Goal: Task Accomplishment & Management: Use online tool/utility

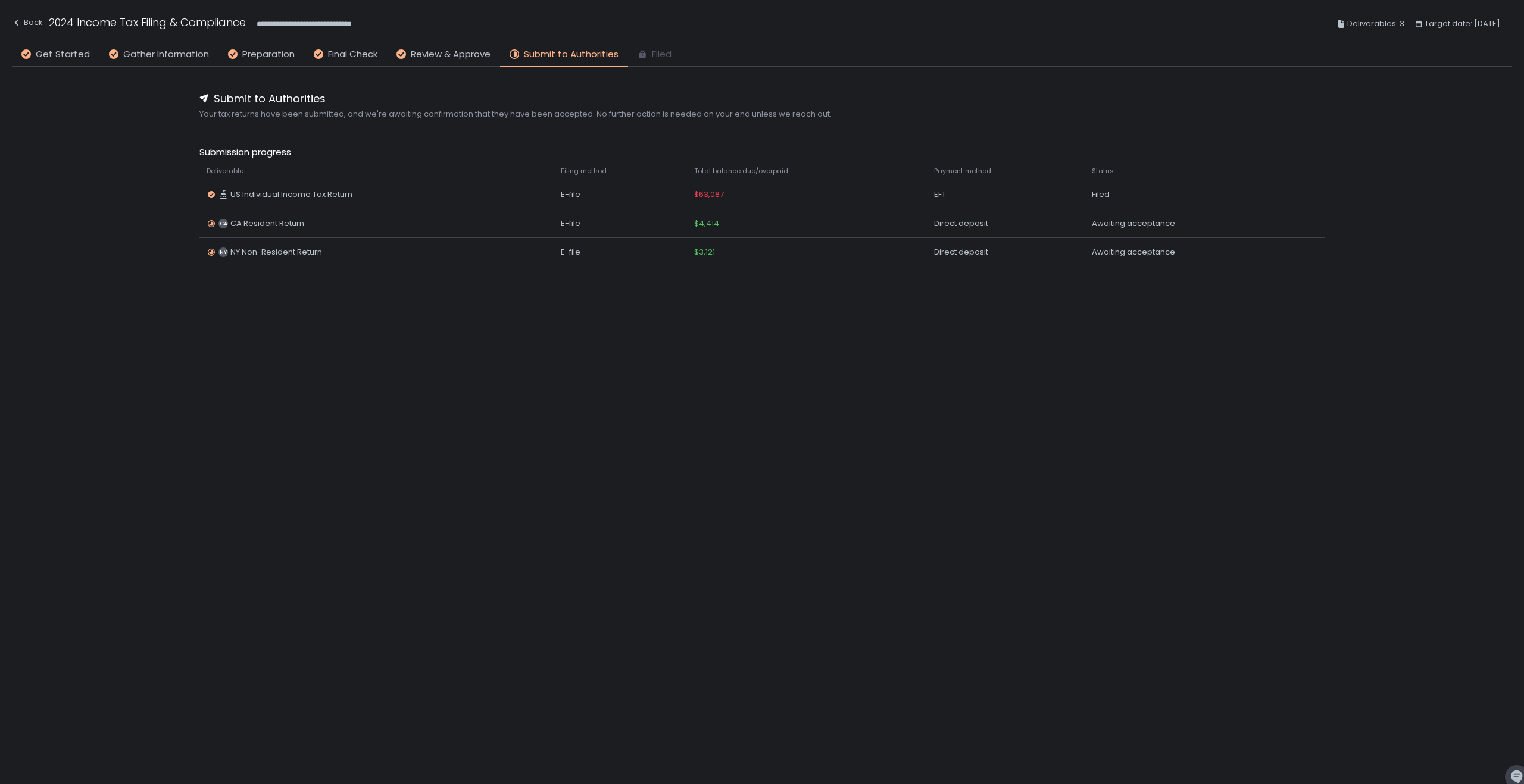
click at [618, 307] on div "Submit to Authorities Your tax returns have been submitted, and we're awaiting …" at bounding box center [762, 408] width 1500 height 682
click at [775, 335] on div "Submit to Authorities Your tax returns have been submitted, and we're awaiting …" at bounding box center [762, 408] width 1500 height 682
click at [755, 335] on div "Submit to Authorities Your tax returns have been submitted, and we're awaiting …" at bounding box center [762, 408] width 1500 height 682
click at [1271, 68] on div "Submit to Authorities Your tax returns have been submitted, and we're awaiting …" at bounding box center [762, 408] width 1500 height 682
click at [1270, 68] on div "Submit to Authorities Your tax returns have been submitted, and we're awaiting …" at bounding box center [762, 408] width 1500 height 682
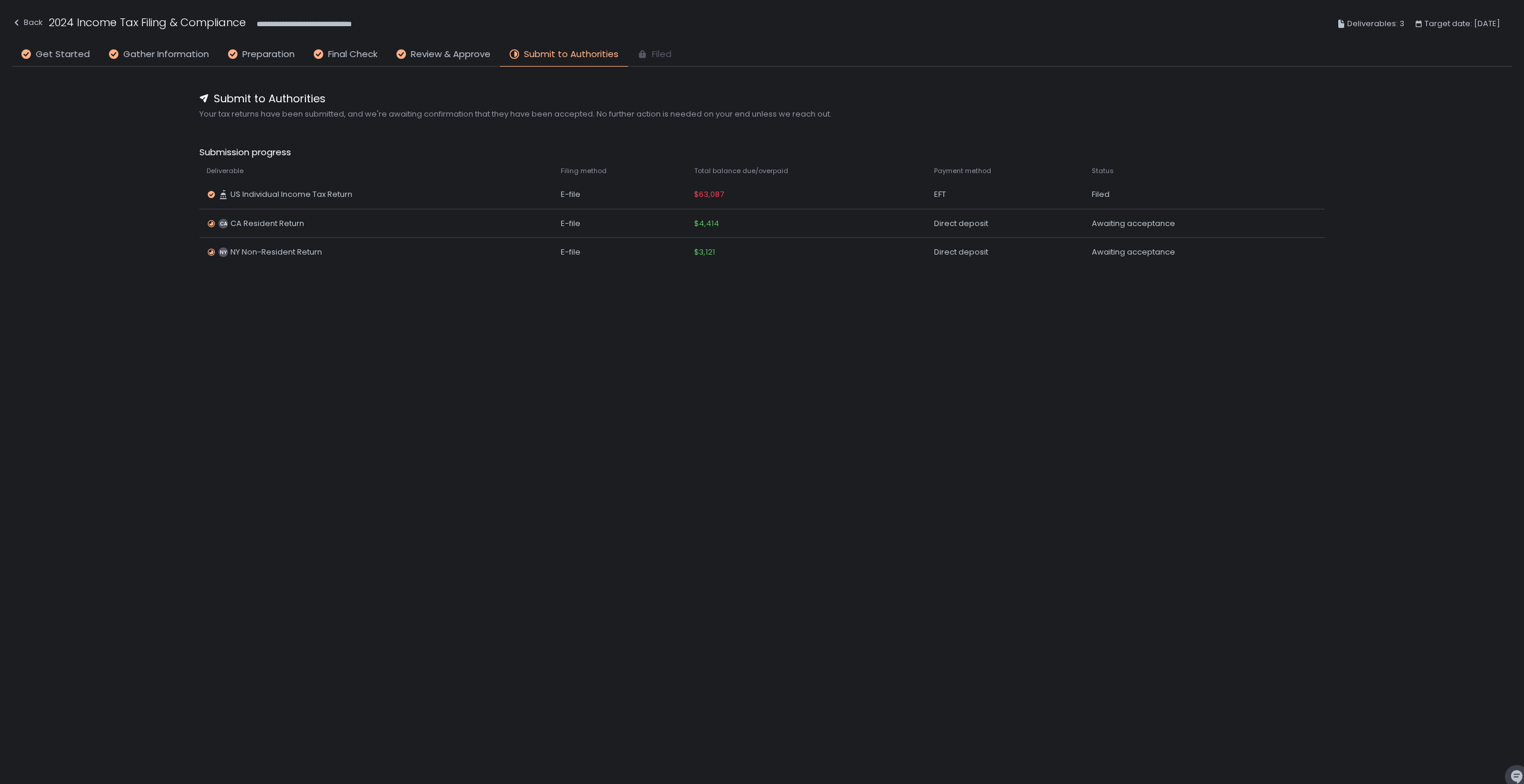
click at [707, 315] on div "Submit to Authorities Your tax returns have been submitted, and we're awaiting …" at bounding box center [762, 408] width 1500 height 682
click at [739, 467] on div "Submit to Authorities Your tax returns have been submitted, and we're awaiting …" at bounding box center [762, 408] width 1500 height 682
click at [757, 467] on div "Submit to Authorities Your tax returns have been submitted, and we're awaiting …" at bounding box center [762, 408] width 1500 height 682
drag, startPoint x: 722, startPoint y: 393, endPoint x: 719, endPoint y: 158, distance: 235.0
click at [715, 160] on div "Submit to Authorities Your tax returns have been submitted, and we're awaiting …" at bounding box center [762, 408] width 1500 height 682
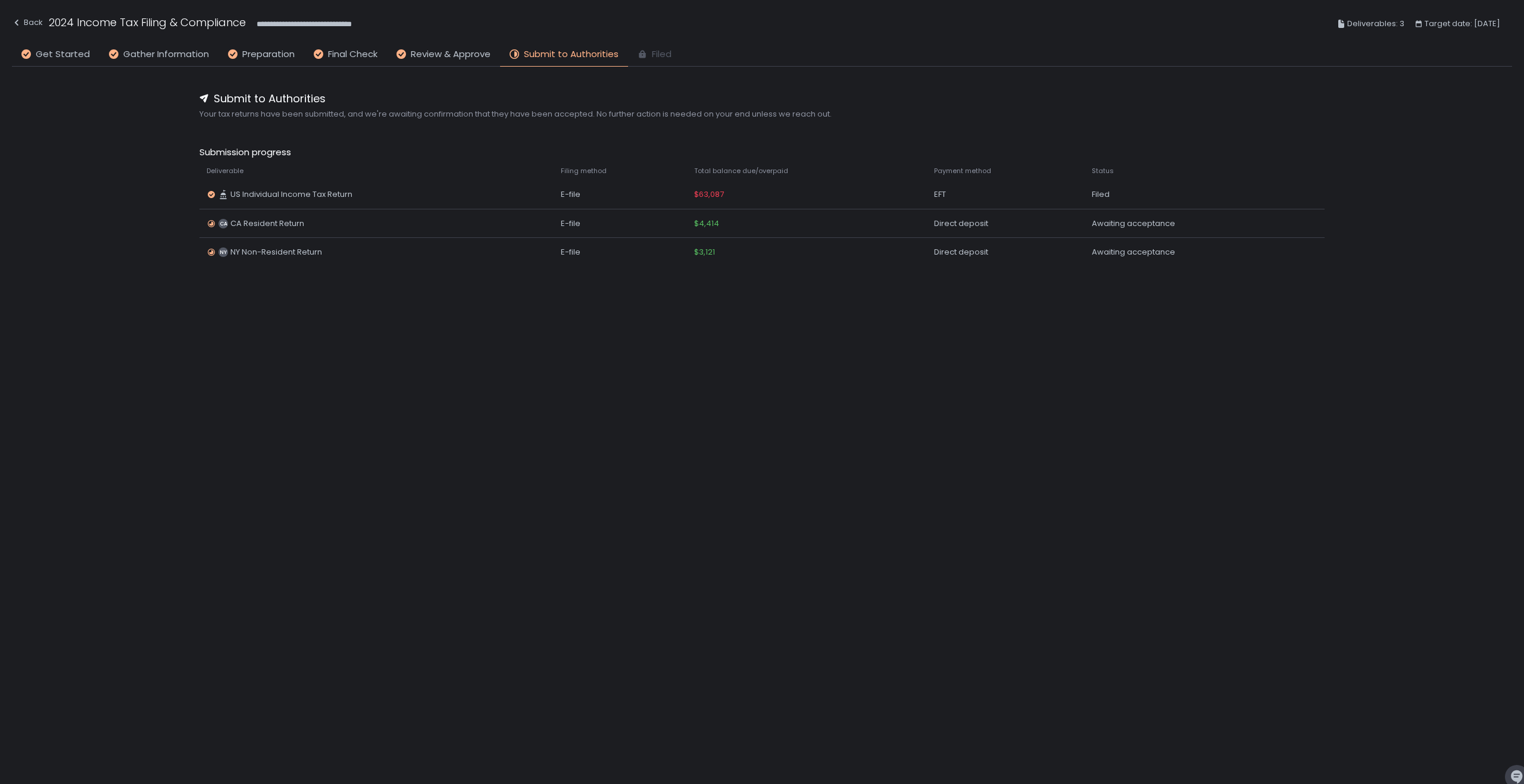
click at [797, 363] on div "Submit to Authorities Your tax returns have been submitted, and we're awaiting …" at bounding box center [762, 408] width 1500 height 682
